Goal: Information Seeking & Learning: Learn about a topic

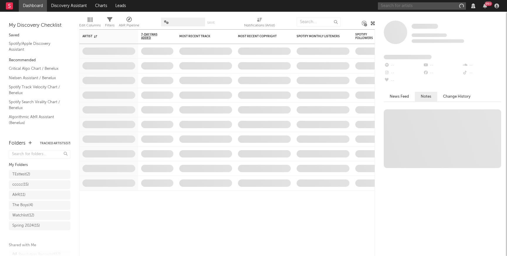
click at [437, 4] on input "text" at bounding box center [422, 5] width 88 height 7
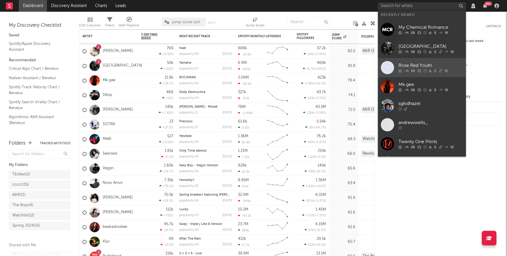
click at [425, 63] on div "Rose Red Youth" at bounding box center [430, 65] width 65 height 7
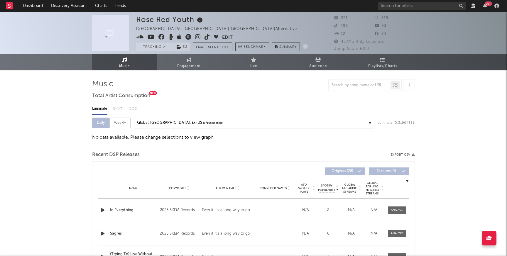
select select "View all"
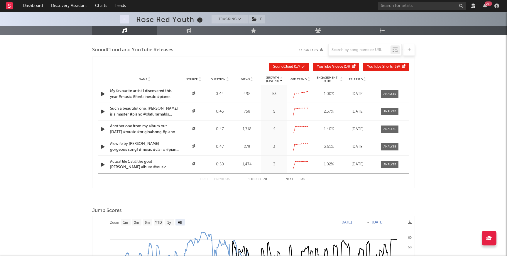
scroll to position [574, 0]
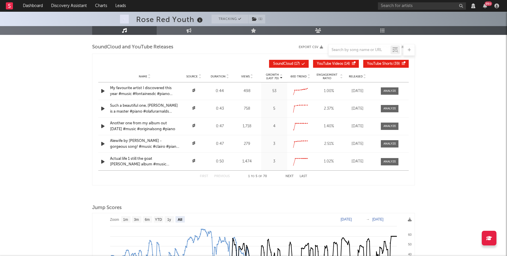
click at [288, 177] on button "Next" at bounding box center [290, 176] width 8 height 3
select select "View all"
click at [200, 174] on div "First Previous 6 to 10 of 70 Next Last" at bounding box center [253, 176] width 107 height 11
click at [205, 176] on button "First" at bounding box center [204, 176] width 9 height 3
select select "View all"
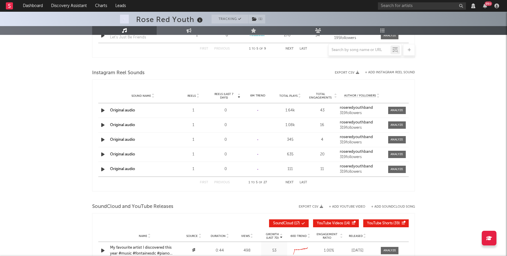
scroll to position [0, 0]
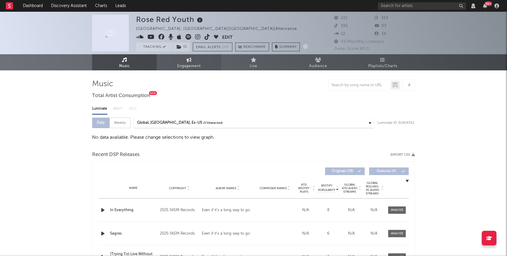
click at [187, 59] on icon at bounding box center [189, 60] width 5 height 5
select select "1w"
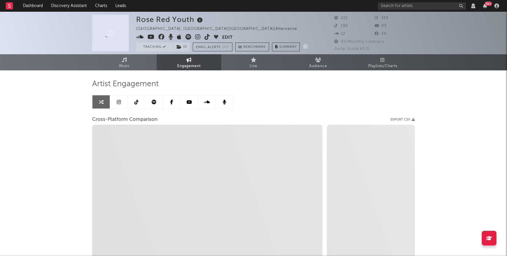
click at [154, 100] on icon at bounding box center [154, 102] width 5 height 5
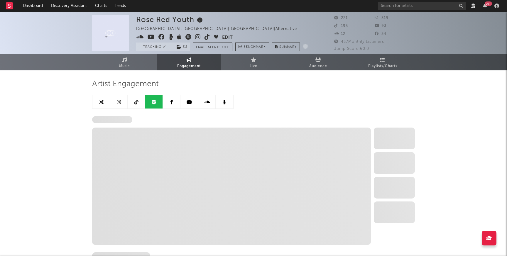
select select "6m"
select select "1w"
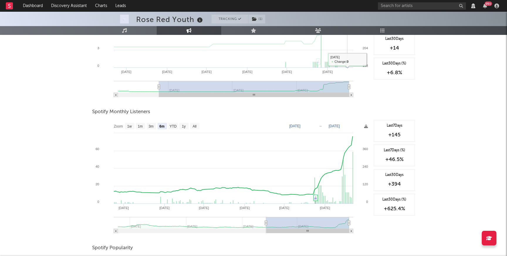
scroll to position [163, 0]
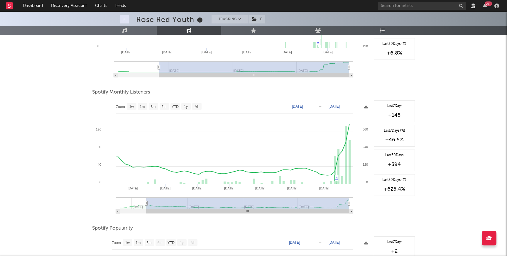
type input "[DATE]"
select select "All"
type input "[DATE]"
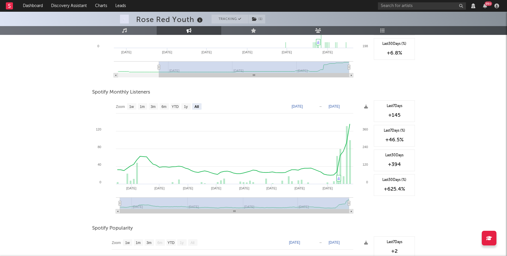
drag, startPoint x: 266, startPoint y: 204, endPoint x: 105, endPoint y: 206, distance: 160.8
click at [105, 206] on icon "Created with Highcharts 10.3.3 Mar '[DATE] [DATE] '[DATE] Nov '[DATE] [DATE] '[…" at bounding box center [231, 158] width 279 height 117
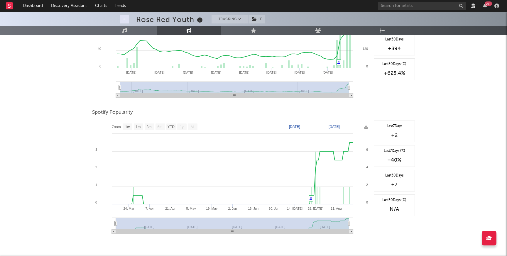
scroll to position [281, 0]
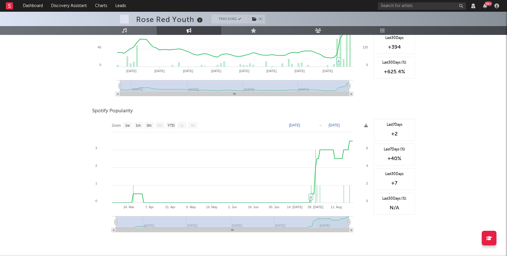
drag, startPoint x: 116, startPoint y: 221, endPoint x: 99, endPoint y: 222, distance: 17.6
click at [99, 222] on icon "Created with Highcharts 10.3.3 24. Mar [DATE]. Apr [DATE]. [DATE]. Jun [DATE]. …" at bounding box center [231, 177] width 279 height 117
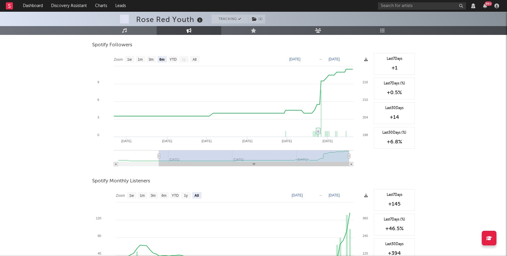
scroll to position [0, 0]
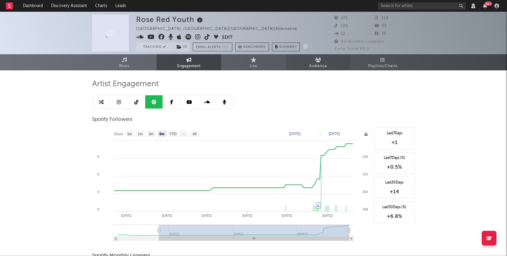
click at [318, 62] on link "Audience" at bounding box center [318, 62] width 65 height 16
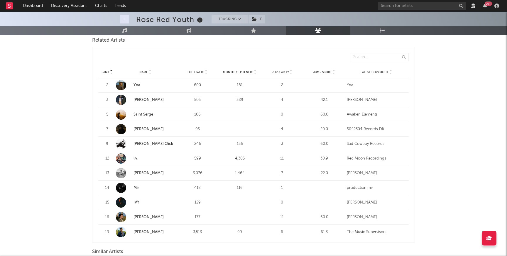
scroll to position [212, 0]
click at [239, 70] on span "Monthly Listeners" at bounding box center [238, 72] width 30 height 4
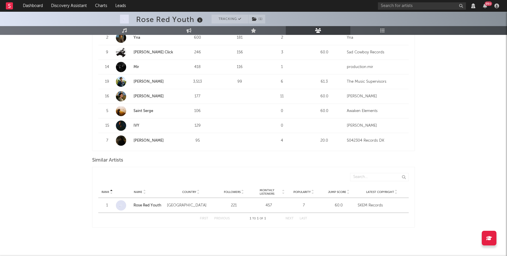
scroll to position [0, 0]
